Goal: Task Accomplishment & Management: Use online tool/utility

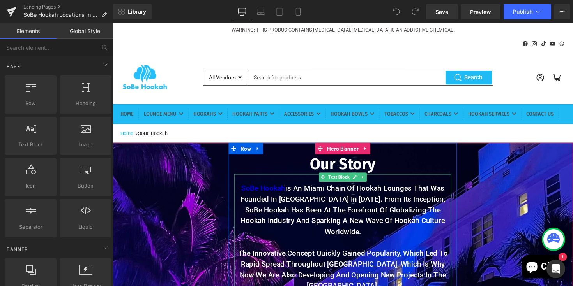
click at [310, 219] on p "SoBe Hookah is an Miami chain of hookah lounges that was founded in [GEOGRAPHIC…" at bounding box center [348, 215] width 222 height 56
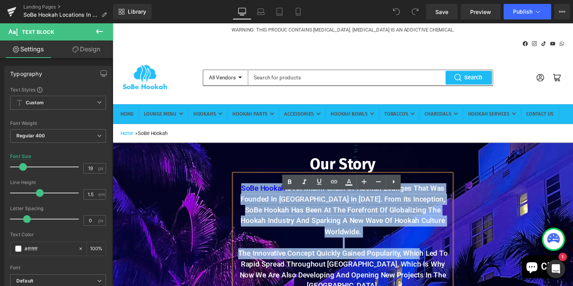
drag, startPoint x: 243, startPoint y: 212, endPoint x: 426, endPoint y: 269, distance: 191.3
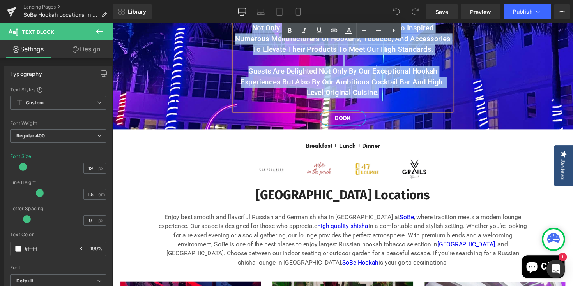
scroll to position [341, 0]
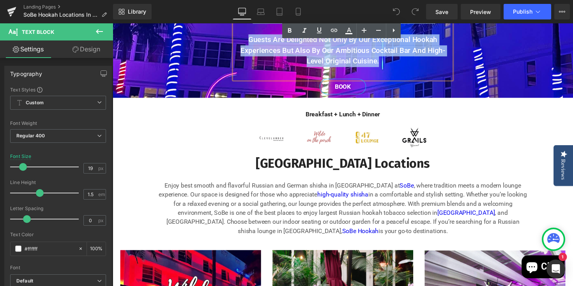
drag, startPoint x: 245, startPoint y: 174, endPoint x: 389, endPoint y: 56, distance: 186.3
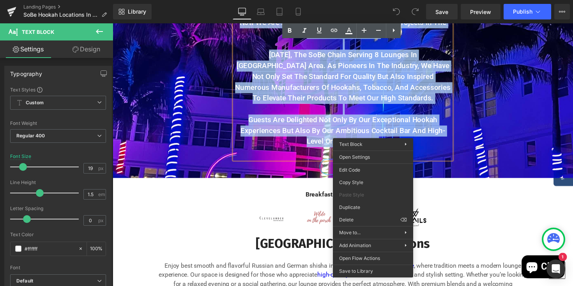
scroll to position [254, 0]
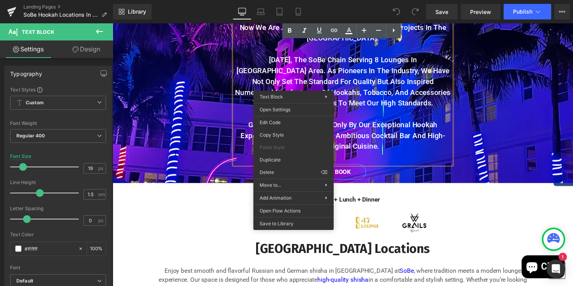
click at [407, 148] on p "Guests are delighted not only by our exceptional hookah experiences but also by…" at bounding box center [348, 138] width 222 height 33
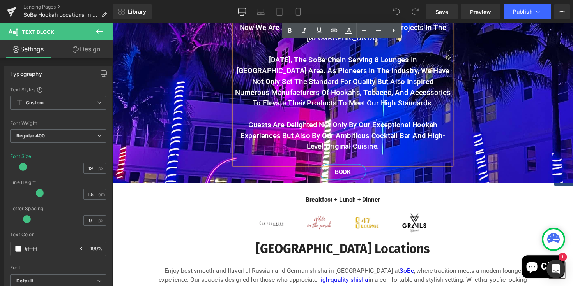
click at [369, 123] on strong "Guests are delighted not only by our exceptional hookah experiences but also by…" at bounding box center [348, 138] width 210 height 31
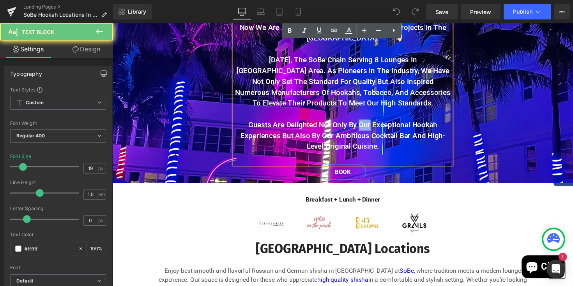
click at [369, 123] on strong "Guests are delighted not only by our exceptional hookah experiences but also by…" at bounding box center [348, 138] width 210 height 31
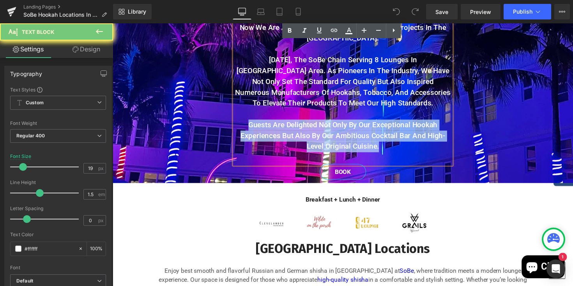
click at [369, 123] on strong "Guests are delighted not only by our exceptional hookah experiences but also by…" at bounding box center [348, 138] width 210 height 31
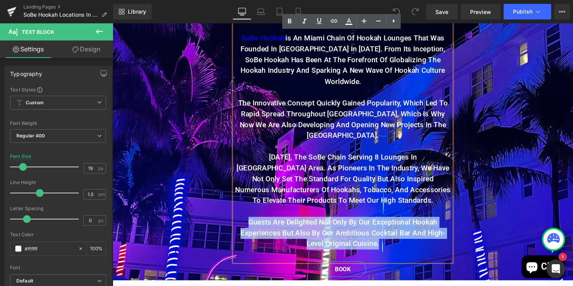
scroll to position [151, 0]
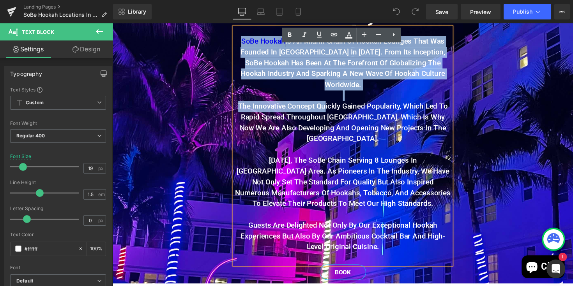
drag, startPoint x: 244, startPoint y: 62, endPoint x: 331, endPoint y: 118, distance: 103.6
click at [331, 118] on div "SoBe Hookah is an Miami chain of hookah lounges that was founded in [GEOGRAPHIC…" at bounding box center [348, 149] width 222 height 244
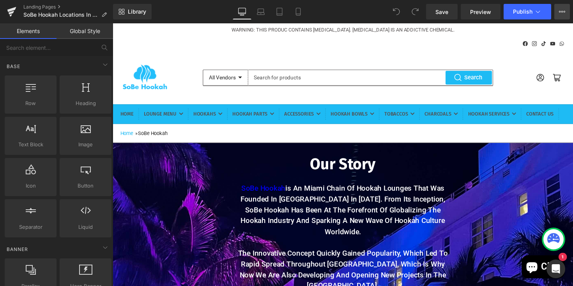
click at [559, 12] on icon at bounding box center [562, 12] width 6 height 6
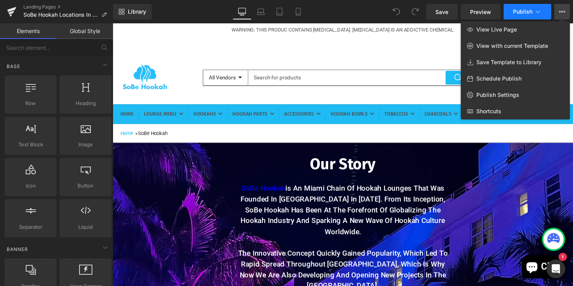
click at [541, 14] on icon at bounding box center [538, 12] width 8 height 8
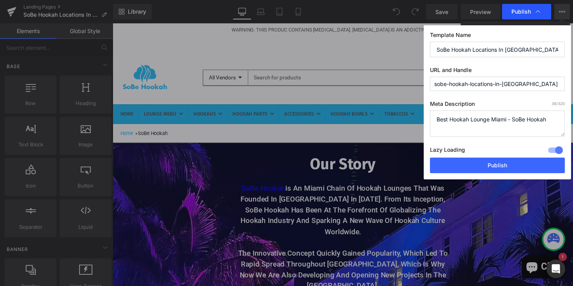
click at [541, 14] on icon at bounding box center [538, 12] width 8 height 8
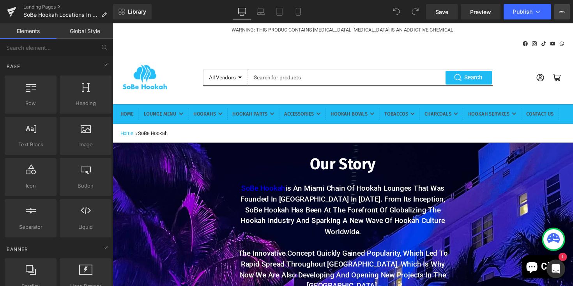
click at [564, 11] on icon at bounding box center [564, 12] width 2 height 2
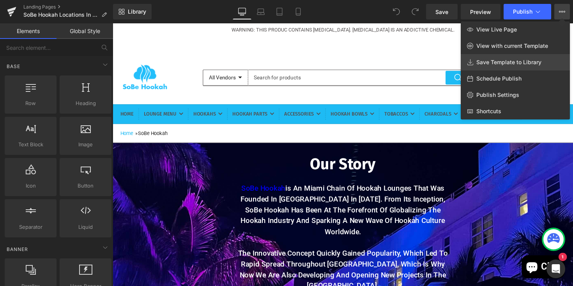
click at [524, 62] on span "Save Template to Library" at bounding box center [508, 62] width 65 height 7
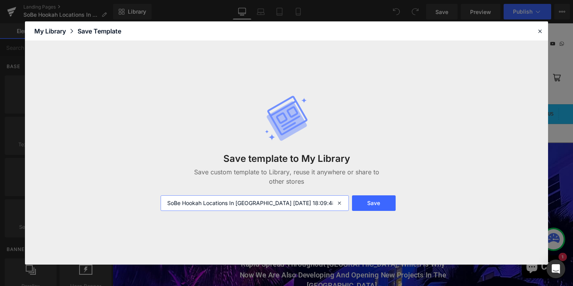
click at [317, 207] on input "SoBe Hookah Locations In Miami 2025-09-29 18:09:48" at bounding box center [254, 204] width 188 height 16
type input "S"
type input "About Us"
click at [384, 205] on button "Save" at bounding box center [374, 204] width 44 height 16
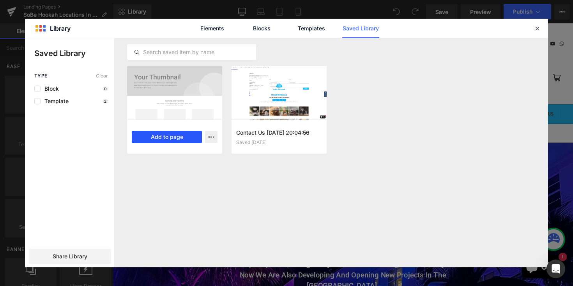
click at [158, 135] on button "Add to page" at bounding box center [167, 137] width 70 height 12
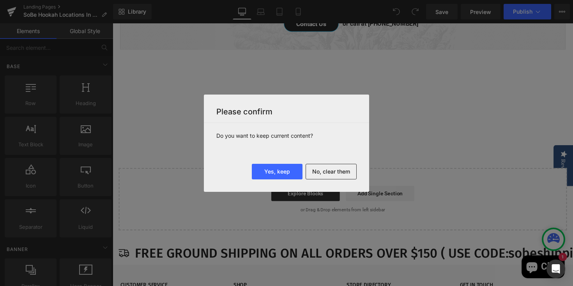
scroll to position [1707, 0]
click at [324, 171] on button "No, clear them" at bounding box center [330, 172] width 51 height 16
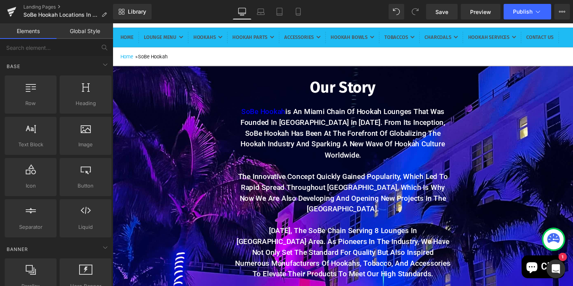
scroll to position [0, 0]
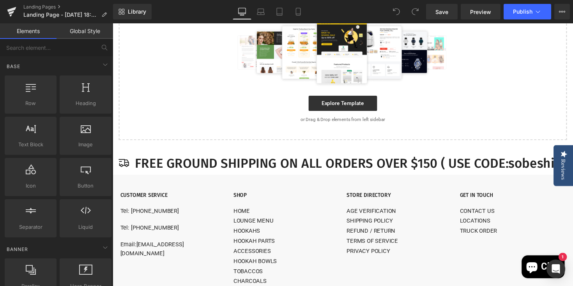
scroll to position [190, 0]
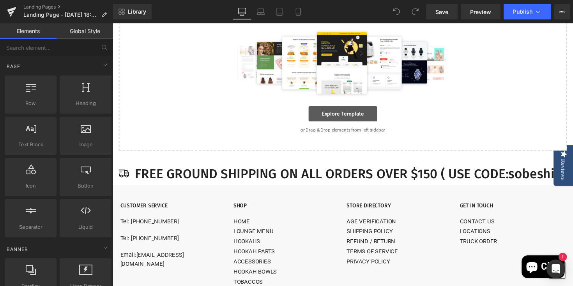
click at [348, 124] on link "Explore Template" at bounding box center [348, 116] width 70 height 16
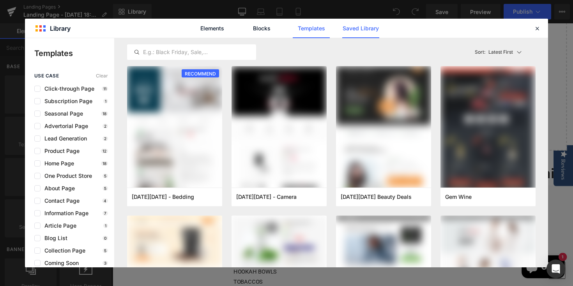
click at [362, 28] on link "Saved Library" at bounding box center [360, 28] width 37 height 19
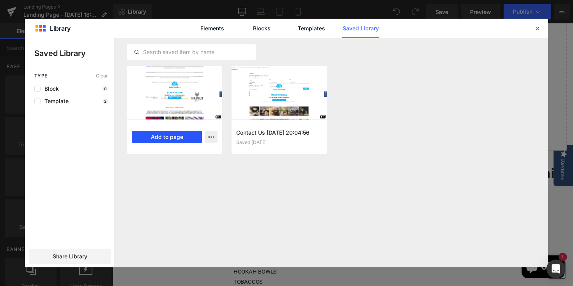
click at [148, 136] on button "Add to page" at bounding box center [167, 137] width 70 height 12
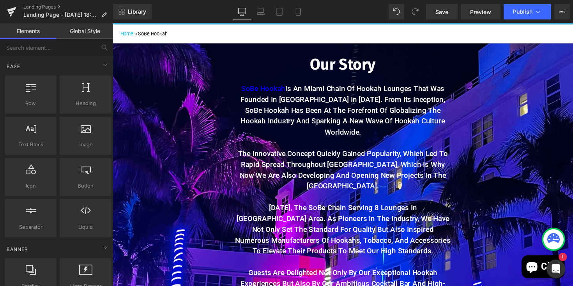
scroll to position [97, 0]
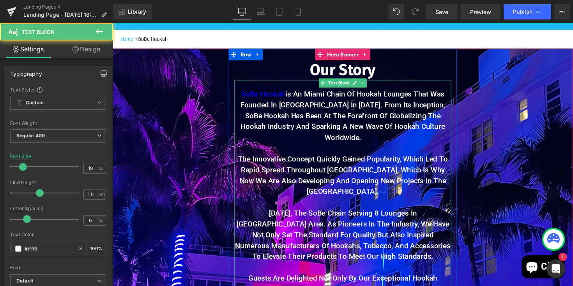
click at [419, 115] on strong "SoBe Hookah is an Miami chain of hookah lounges that was founded in [GEOGRAPHIC…" at bounding box center [348, 118] width 210 height 53
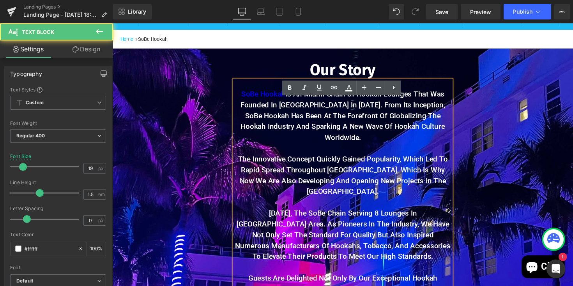
click at [421, 116] on strong "SoBe Hookah is an Miami chain of hookah lounges that was founded in [GEOGRAPHIC…" at bounding box center [348, 118] width 210 height 53
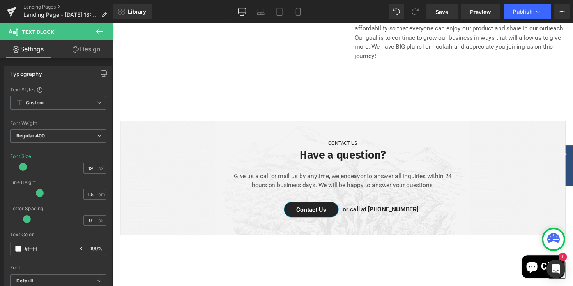
scroll to position [1526, 0]
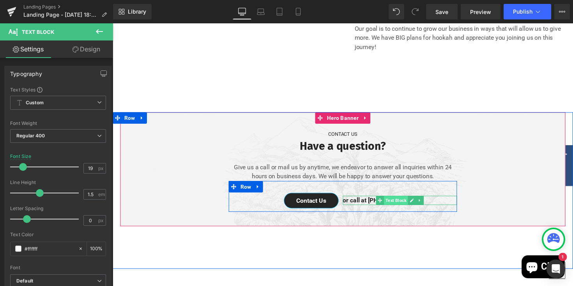
click at [404, 200] on span "Text Block" at bounding box center [402, 204] width 25 height 9
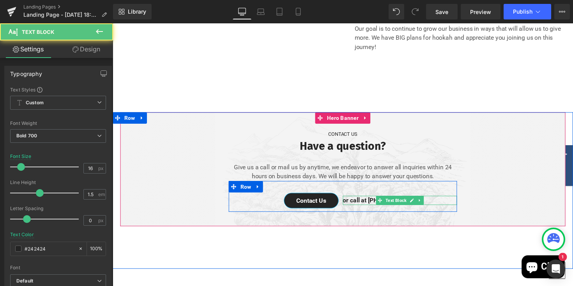
click at [373, 200] on p "or call at [PHONE_NUMBER]" at bounding box center [406, 204] width 117 height 9
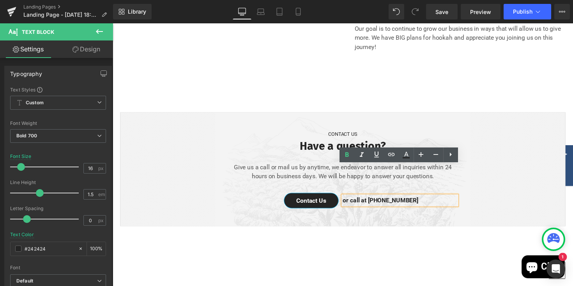
drag, startPoint x: 429, startPoint y: 174, endPoint x: 376, endPoint y: 173, distance: 52.6
click at [376, 200] on p "or call at [PHONE_NUMBER]" at bounding box center [406, 204] width 117 height 9
click at [393, 156] on icon at bounding box center [390, 154] width 9 height 9
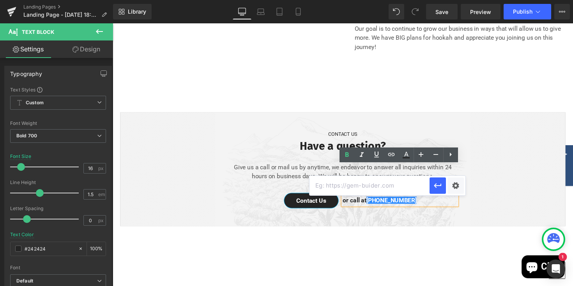
click at [391, 188] on input "text" at bounding box center [369, 185] width 120 height 19
click at [353, 190] on input "text" at bounding box center [369, 185] width 120 height 19
paste input "tel:[PHONE_NUMBER]"
type input "tel:[PHONE_NUMBER]"
click at [438, 187] on icon "button" at bounding box center [437, 185] width 9 height 9
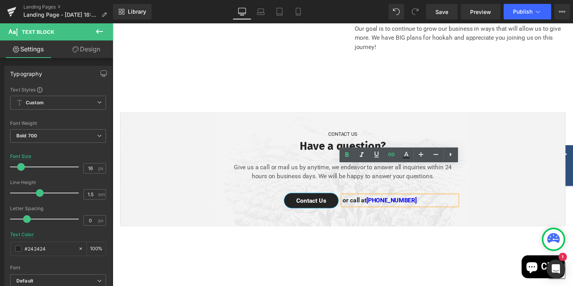
click at [489, 192] on div at bounding box center [348, 173] width 456 height 117
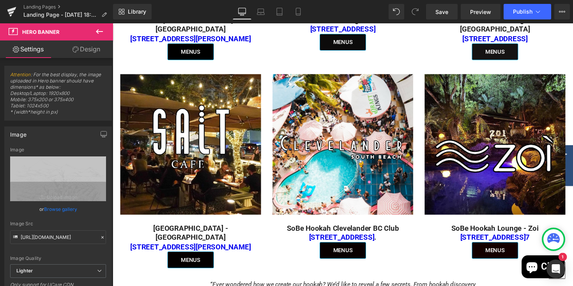
scroll to position [728, 0]
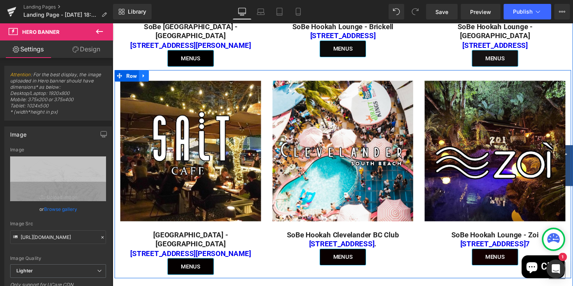
click at [145, 75] on icon at bounding box center [144, 77] width 2 height 4
click at [166, 74] on icon at bounding box center [164, 77] width 5 height 6
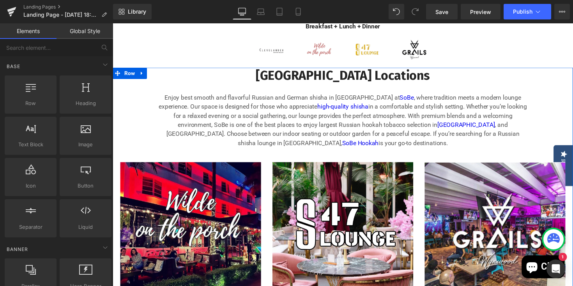
scroll to position [431, 0]
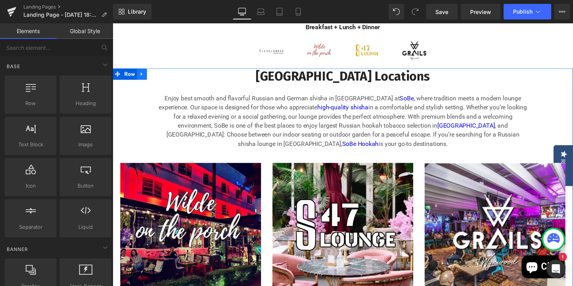
click at [147, 73] on link at bounding box center [142, 75] width 10 height 12
click at [164, 72] on icon at bounding box center [162, 74] width 5 height 5
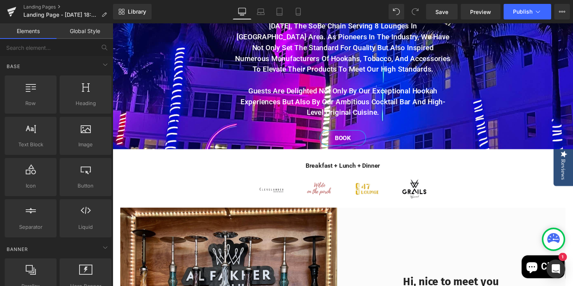
scroll to position [287, 0]
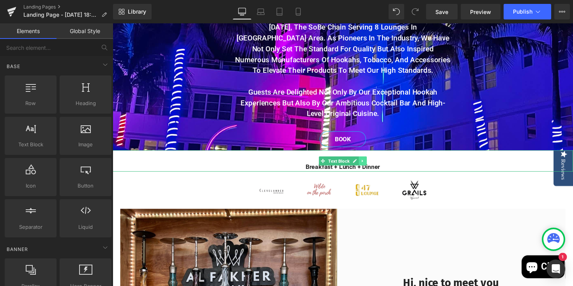
click at [370, 162] on icon at bounding box center [369, 164] width 4 height 5
click at [389, 168] on p "Breakfast + Lunch + Dinner" at bounding box center [348, 170] width 471 height 9
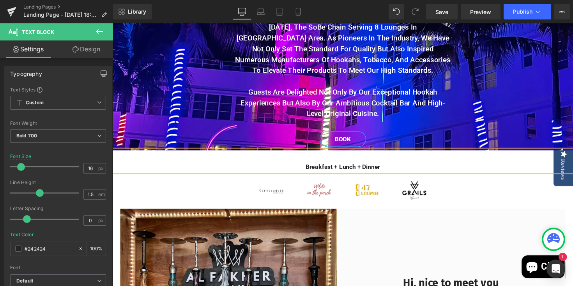
click at [389, 166] on p "Breakfast + Lunch + Dinner" at bounding box center [348, 170] width 471 height 9
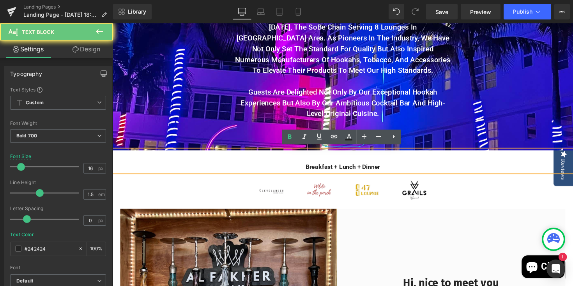
click at [390, 168] on p "Breakfast + Lunch + Dinner" at bounding box center [348, 170] width 471 height 9
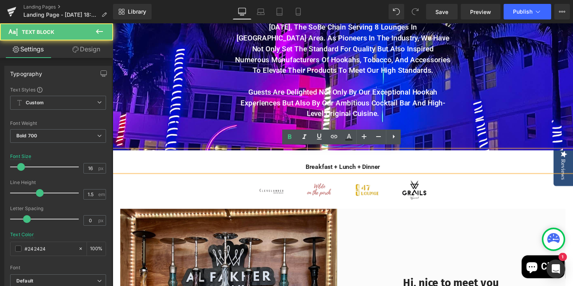
click at [390, 168] on p "Breakfast + Lunch + Dinner" at bounding box center [348, 170] width 471 height 9
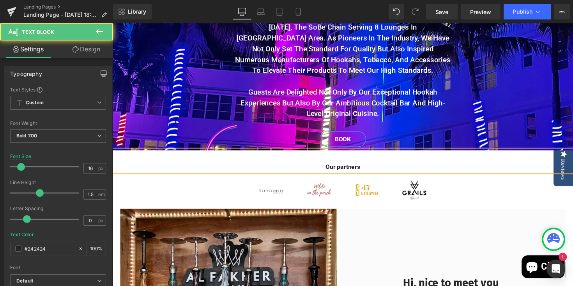
click at [345, 169] on p "Our partners" at bounding box center [348, 170] width 471 height 9
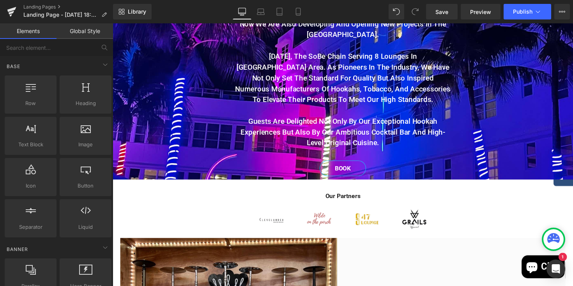
scroll to position [248, 0]
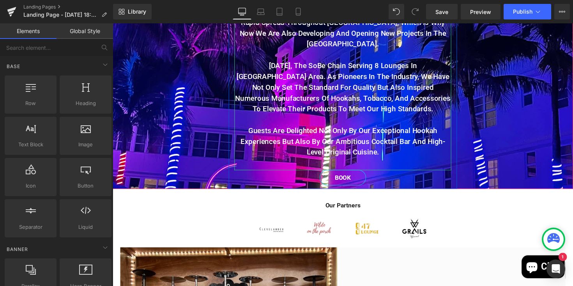
click at [356, 106] on strong "[DATE], the SoBe chain serving 8 lounges in [GEOGRAPHIC_DATA] area. As pioneers…" at bounding box center [348, 88] width 220 height 53
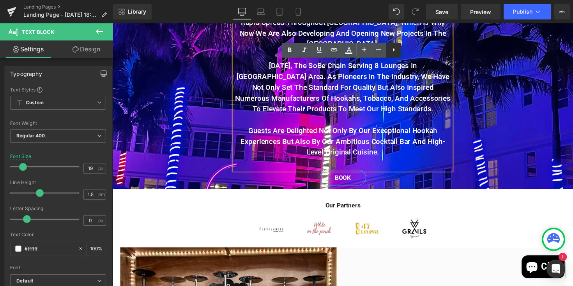
click at [393, 51] on icon at bounding box center [393, 49] width 9 height 9
click at [479, 101] on span "Our Story Heading SoBe Hookah is an Miami chain of hookah lounges & Store that …" at bounding box center [348, 45] width 471 height 295
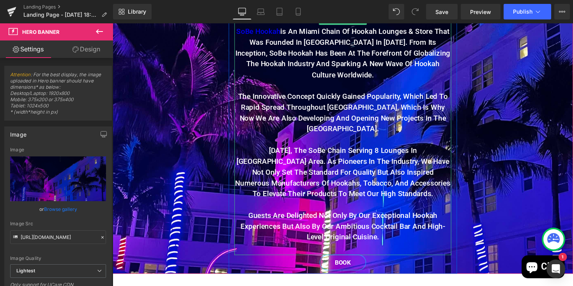
scroll to position [162, 0]
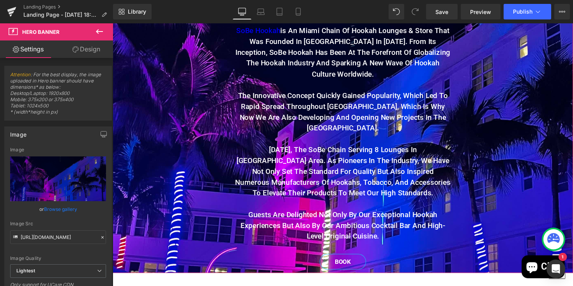
click at [188, 185] on span "Our Story Heading SoBe Hookah is an Miami chain of hookah lounges & Store that …" at bounding box center [348, 131] width 471 height 295
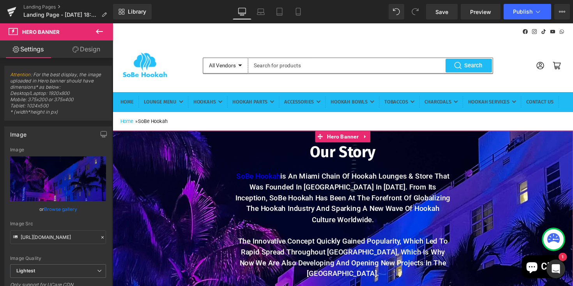
scroll to position [12, 0]
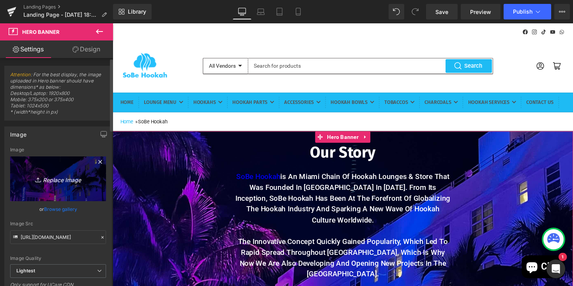
click at [71, 185] on link "Replace Image" at bounding box center [58, 179] width 96 height 45
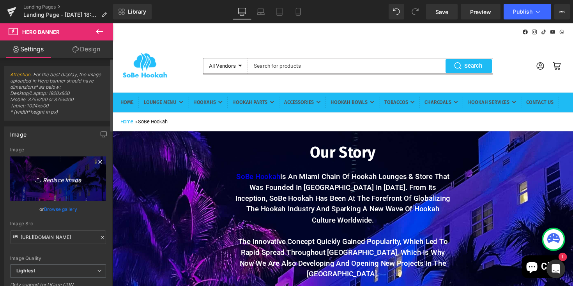
type input "C:\fakepath\IMG_8827.png"
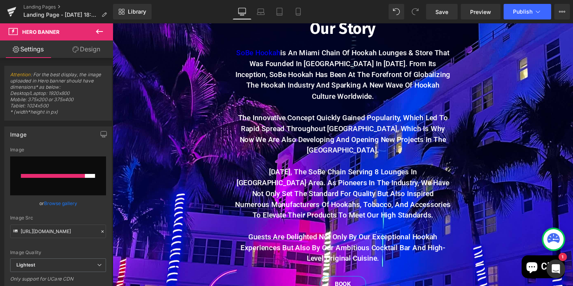
scroll to position [138, 0]
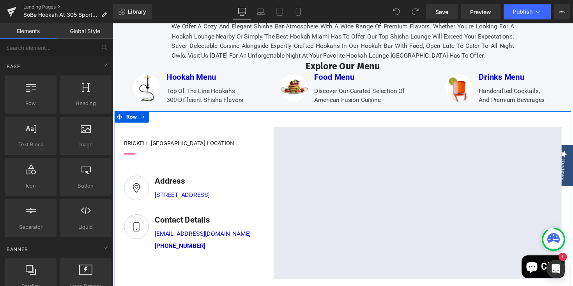
scroll to position [190, 0]
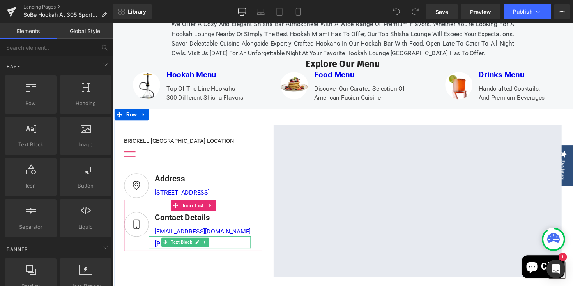
click at [216, 254] on div "+1 305 336 2409" at bounding box center [202, 247] width 104 height 12
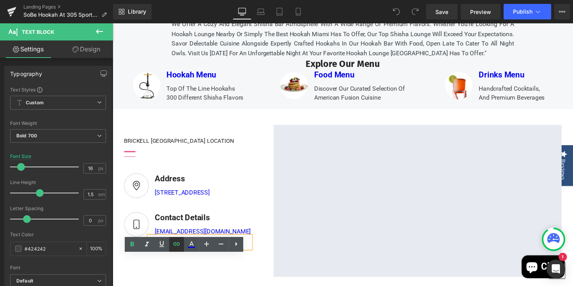
click at [176, 247] on icon at bounding box center [176, 244] width 9 height 9
drag, startPoint x: 150, startPoint y: 277, endPoint x: 207, endPoint y: 280, distance: 56.6
click at [207, 280] on input "tel:[PHONE_NUMBER]" at bounding box center [206, 278] width 120 height 19
